Goal: Find specific page/section: Find specific page/section

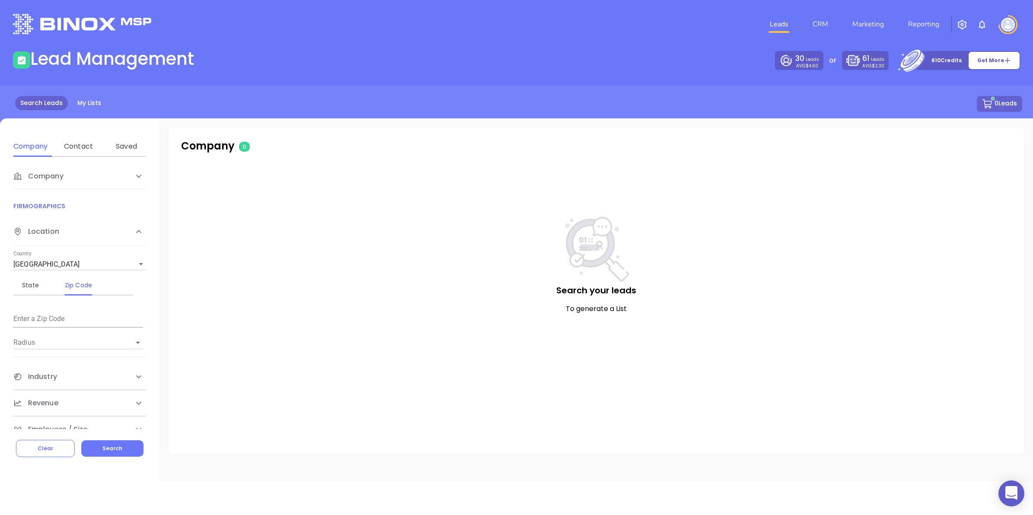
click at [39, 320] on input "text" at bounding box center [78, 320] width 130 height 14
paste input "40353"
type input "40353"
click at [42, 340] on input "Radius" at bounding box center [65, 342] width 105 height 13
click at [140, 344] on icon "Open" at bounding box center [138, 343] width 10 height 10
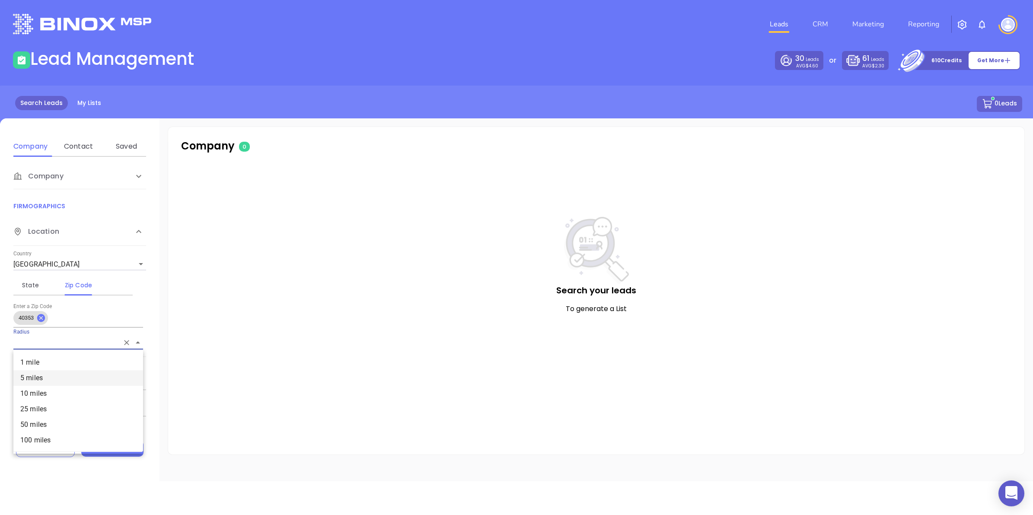
click at [53, 375] on li "5 miles" at bounding box center [78, 378] width 130 height 16
type input "5 miles"
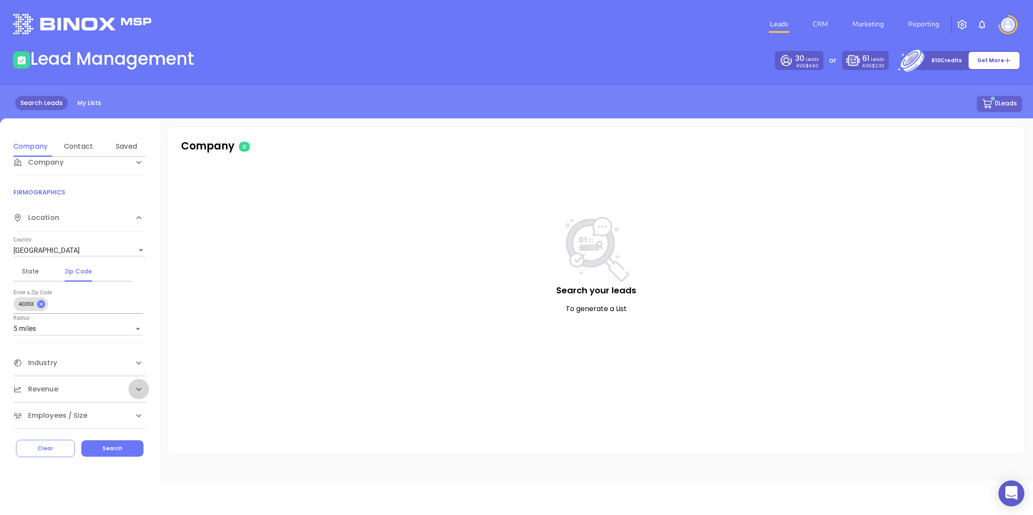
click at [134, 389] on icon at bounding box center [139, 389] width 10 height 10
click at [134, 322] on icon at bounding box center [139, 327] width 10 height 10
click at [118, 362] on div "Industry" at bounding box center [70, 363] width 115 height 10
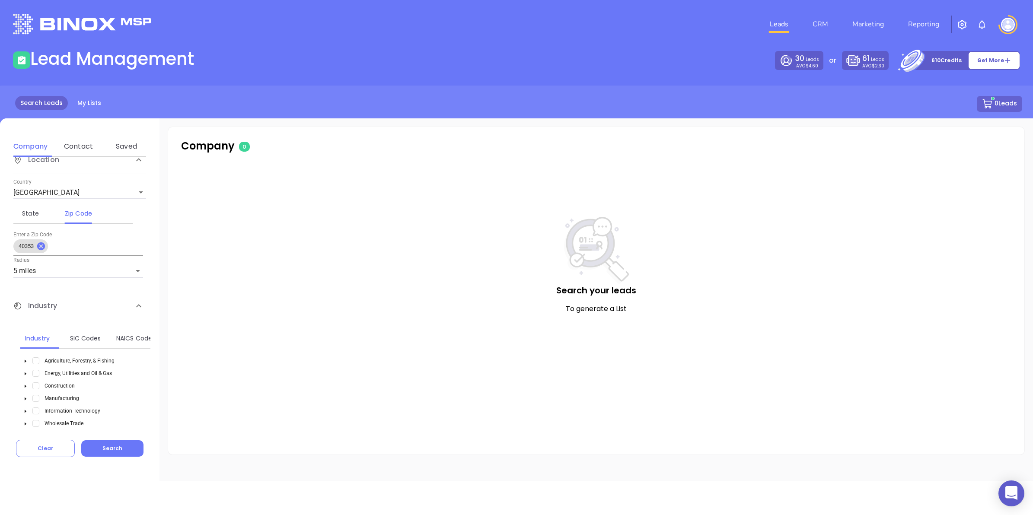
scroll to position [122, 0]
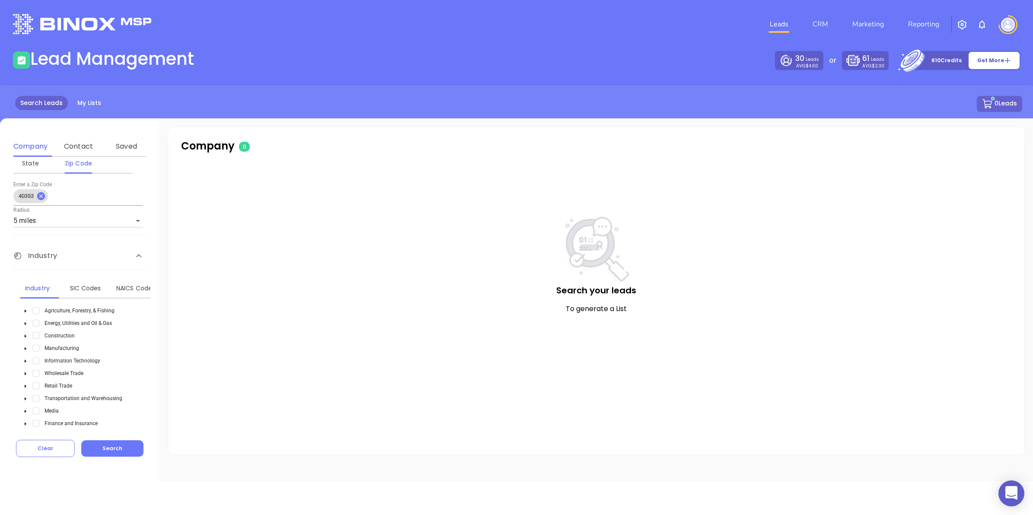
click at [38, 351] on div "Manufacturing" at bounding box center [51, 348] width 62 height 11
click at [38, 349] on span "Select Manufacturing" at bounding box center [35, 348] width 7 height 7
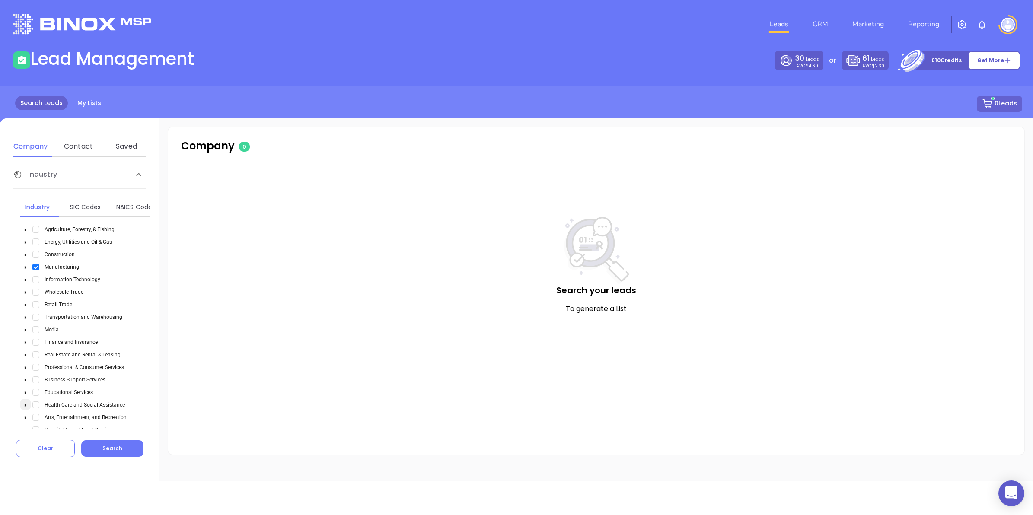
scroll to position [316, 0]
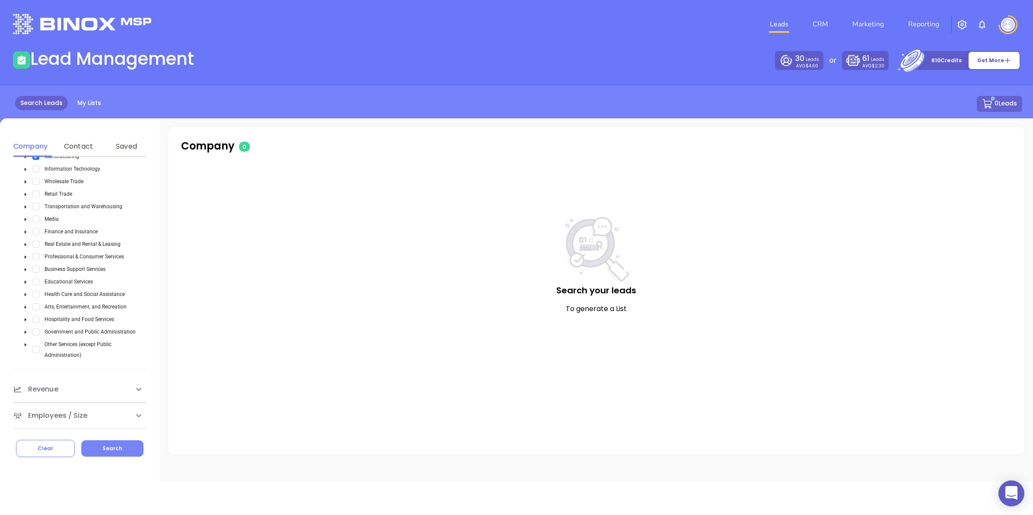
click at [91, 443] on button "Search" at bounding box center [112, 448] width 62 height 16
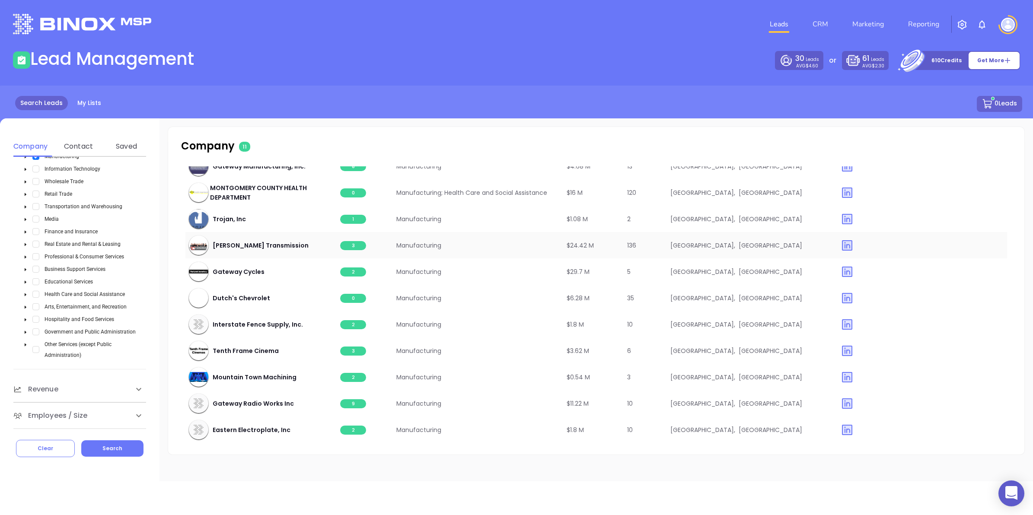
scroll to position [0, 0]
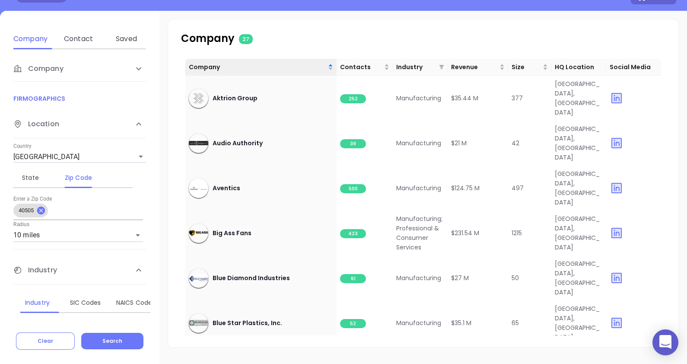
scroll to position [516, 0]
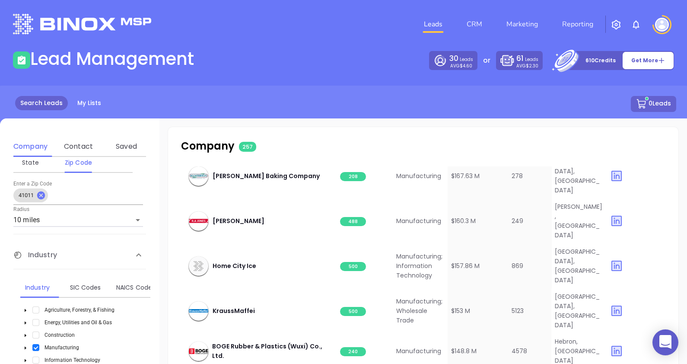
scroll to position [853, 0]
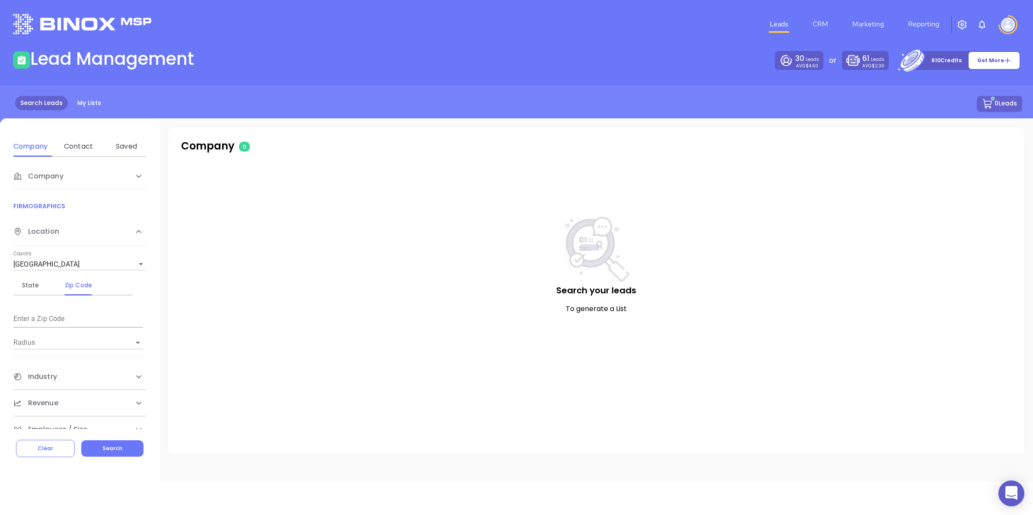
click at [53, 176] on span "Company" at bounding box center [38, 176] width 50 height 10
click at [57, 238] on input "Enter a company name" at bounding box center [78, 242] width 130 height 14
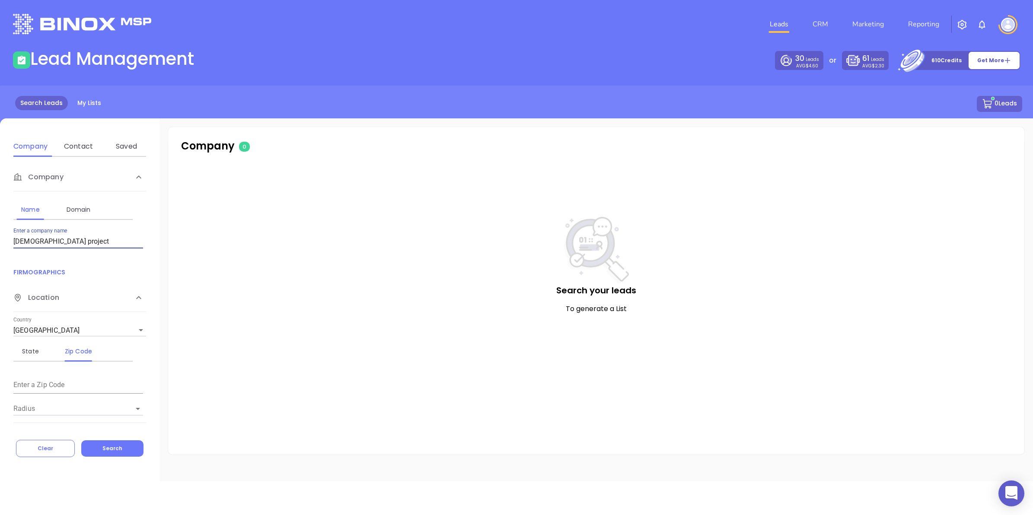
type input "bible project"
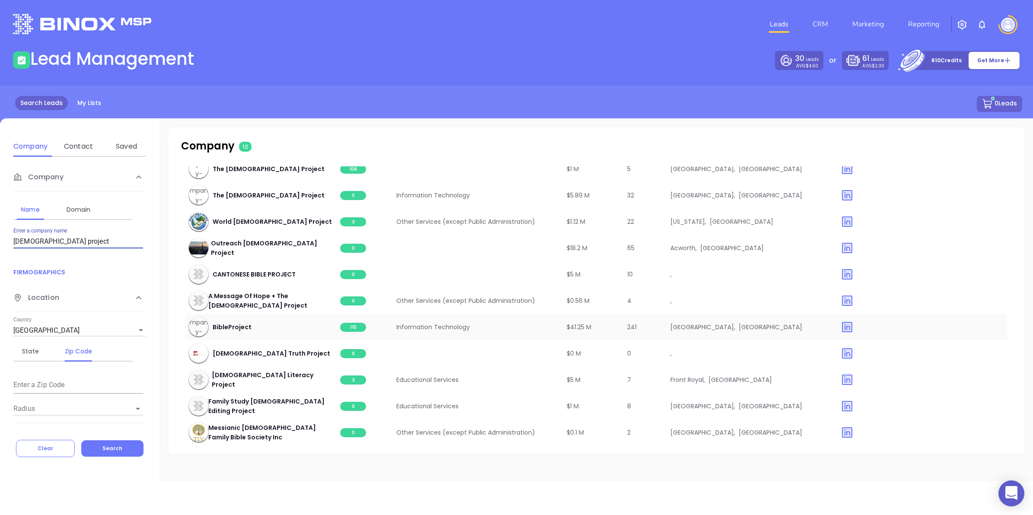
scroll to position [57, 0]
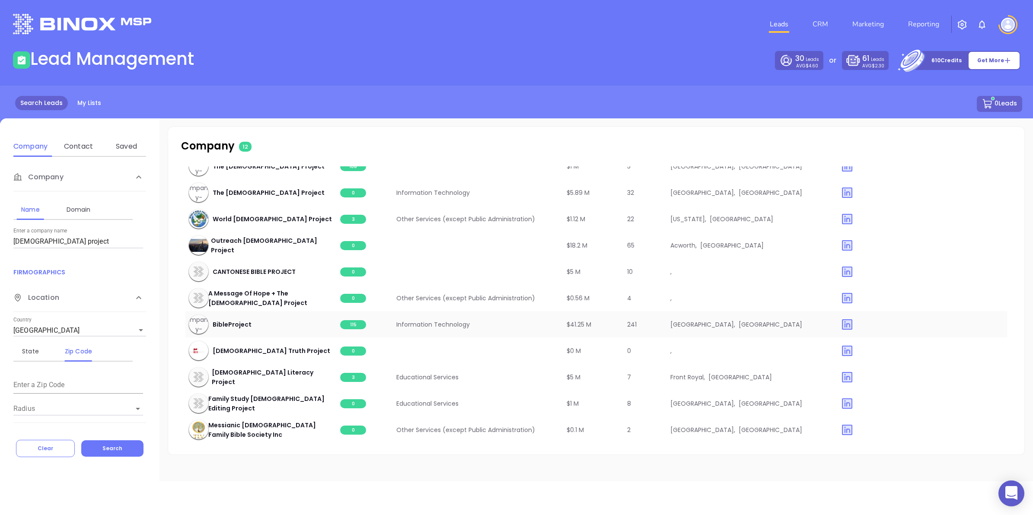
click at [352, 324] on span "115" at bounding box center [353, 324] width 26 height 9
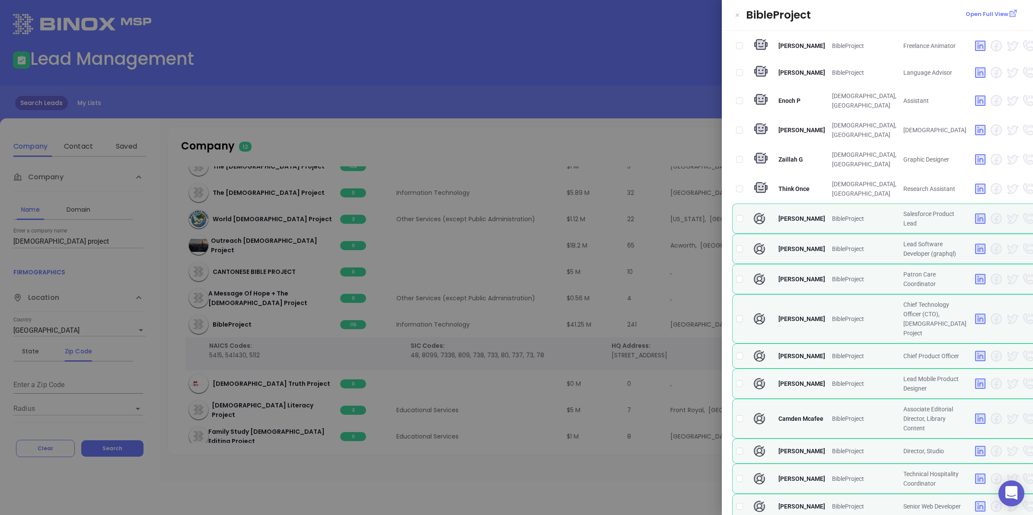
scroll to position [0, 0]
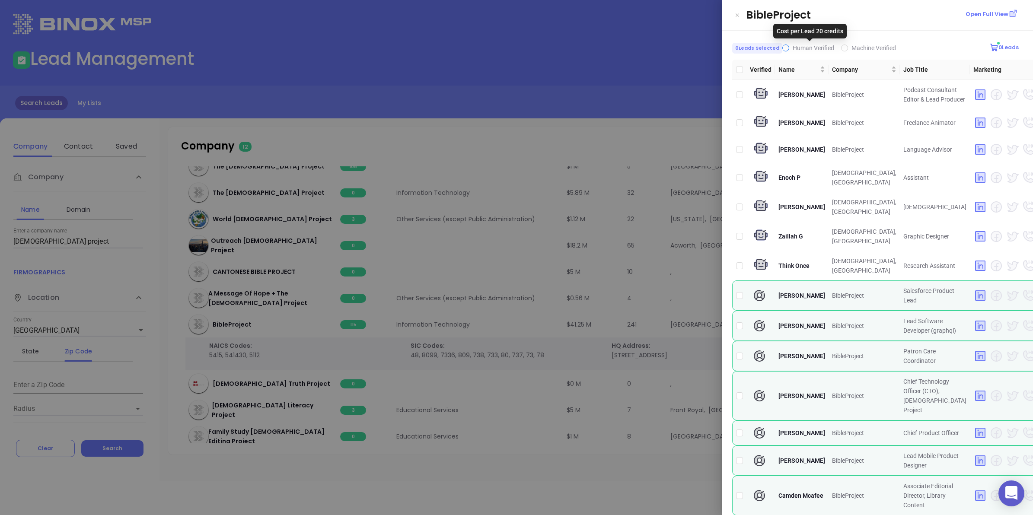
click at [803, 50] on span "Human Verified" at bounding box center [813, 48] width 41 height 7
click at [789, 50] on input "Human Verified" at bounding box center [785, 48] width 7 height 7
checkbox input "true"
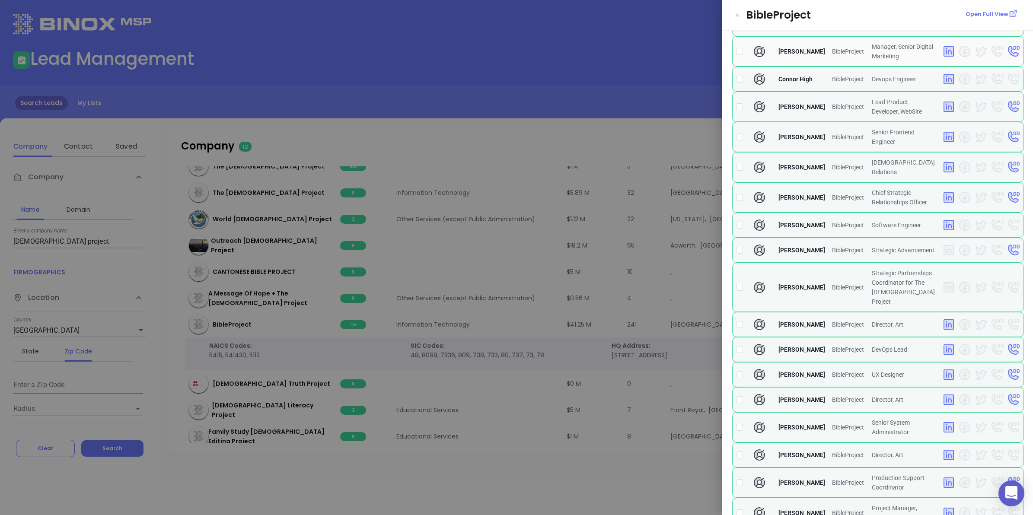
scroll to position [585, 0]
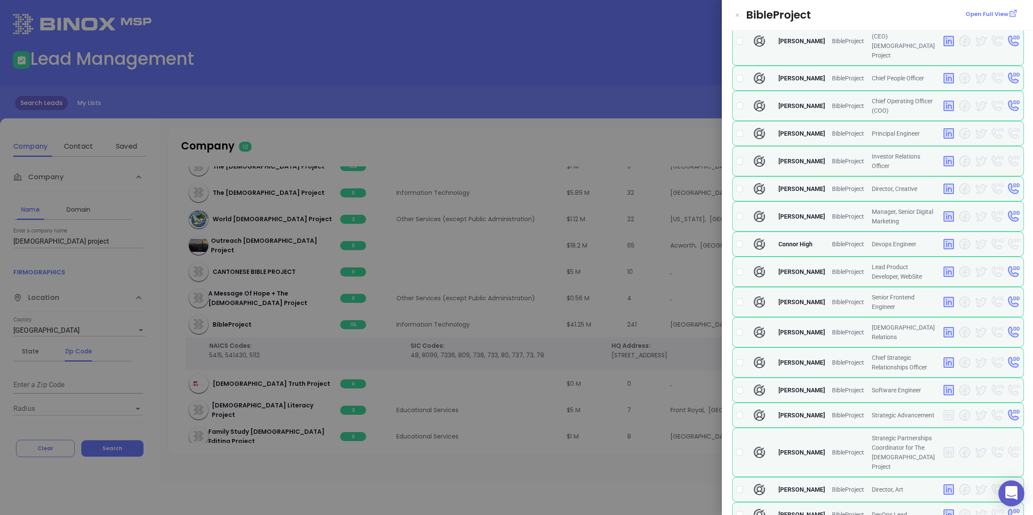
click at [602, 58] on div at bounding box center [516, 257] width 1033 height 515
